Goal: Navigation & Orientation: Find specific page/section

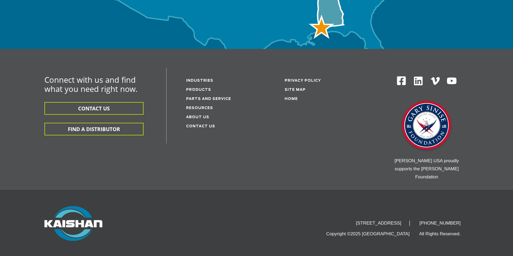
scroll to position [1771, 0]
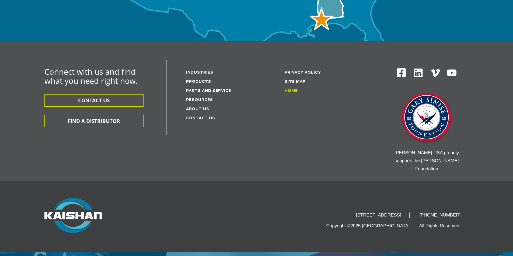
click at [286, 93] on link "Home" at bounding box center [290, 90] width 13 height 3
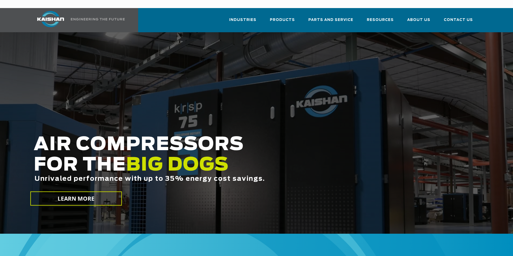
click at [372, 147] on h2 "AIR COMPRESSORS FOR THE BIG DOGS Unrivaled performance with up to 35% energy co…" at bounding box center [219, 167] width 370 height 65
